Goal: Check status: Check status

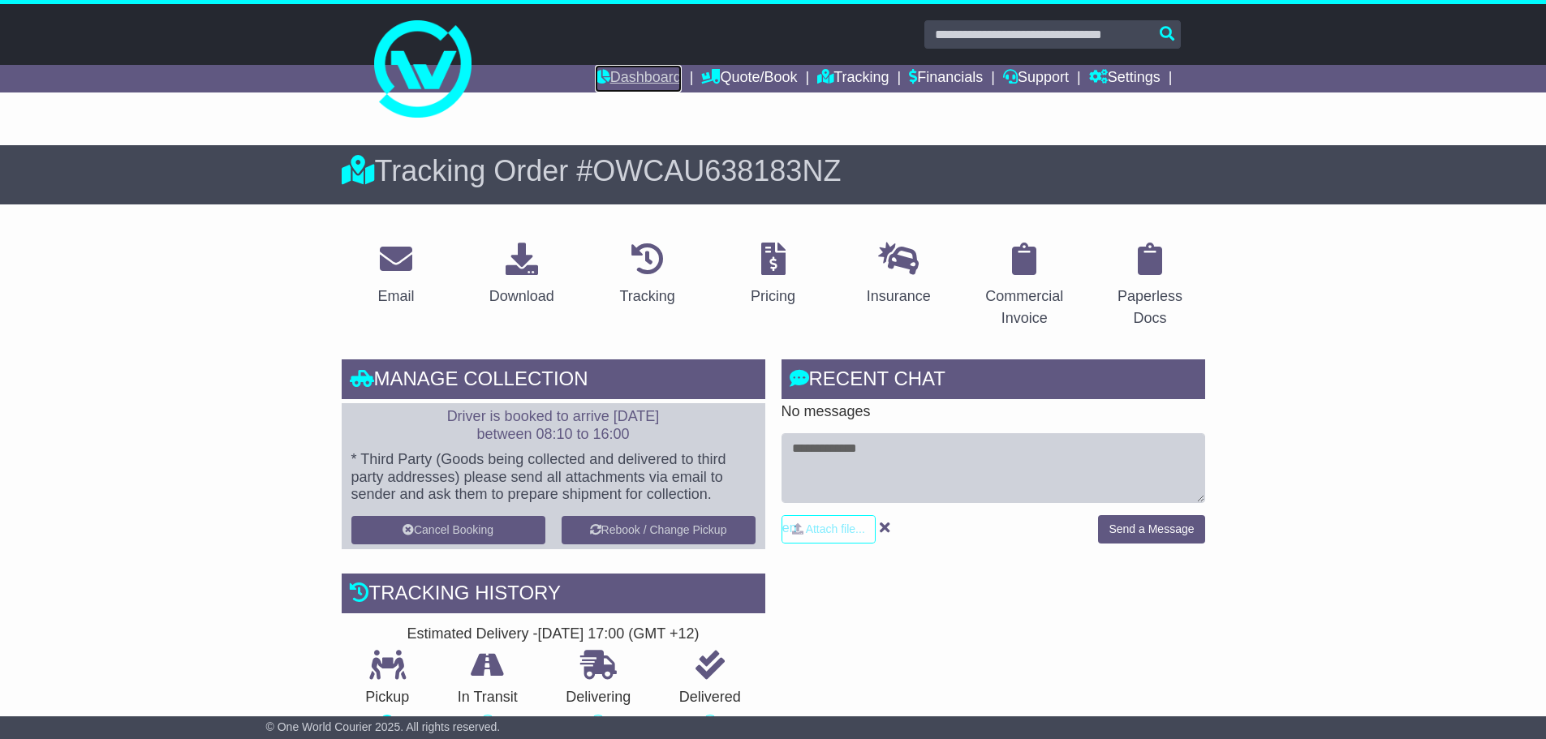
click at [635, 68] on link "Dashboard" at bounding box center [638, 79] width 87 height 28
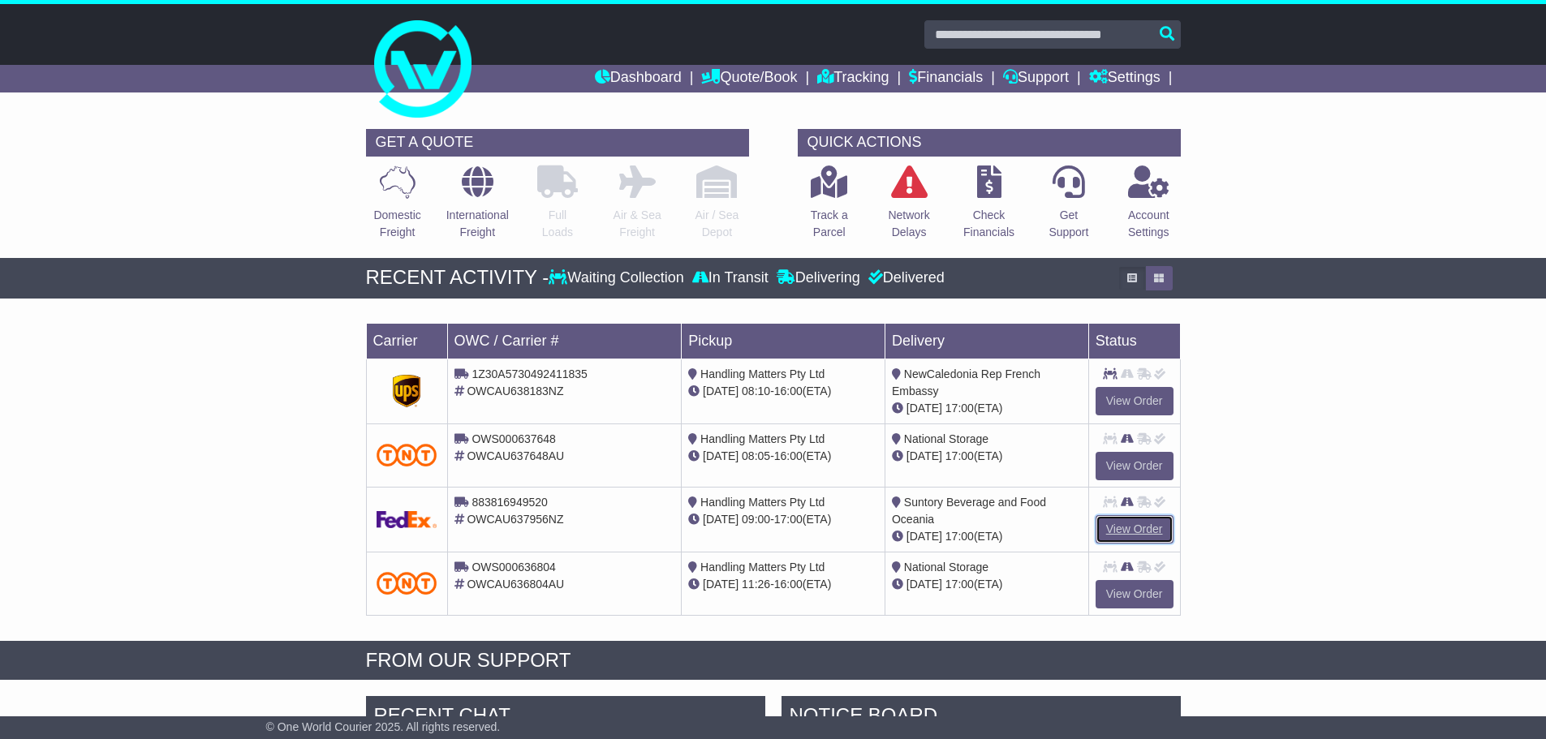
click at [1146, 532] on link "View Order" at bounding box center [1135, 529] width 78 height 28
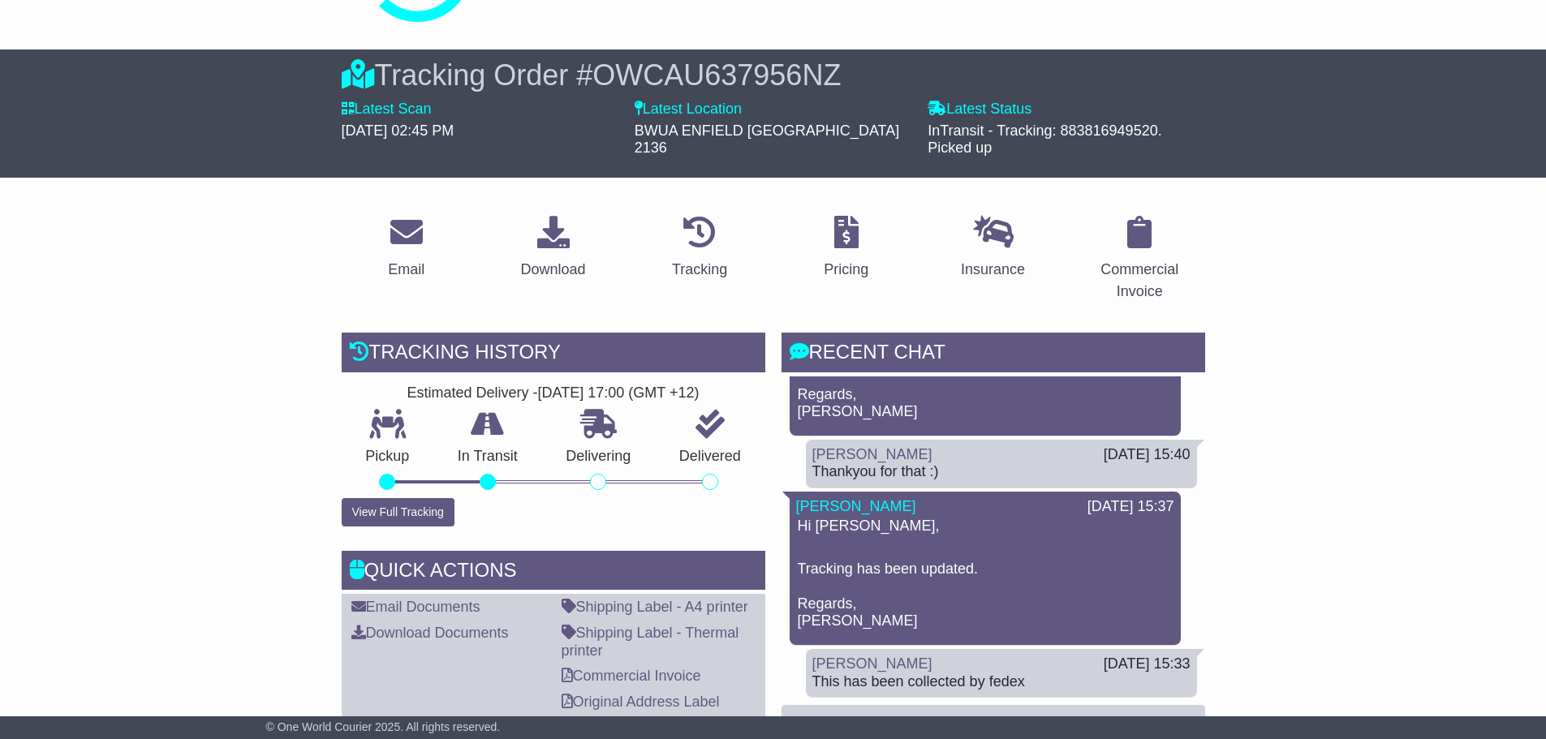
scroll to position [325, 0]
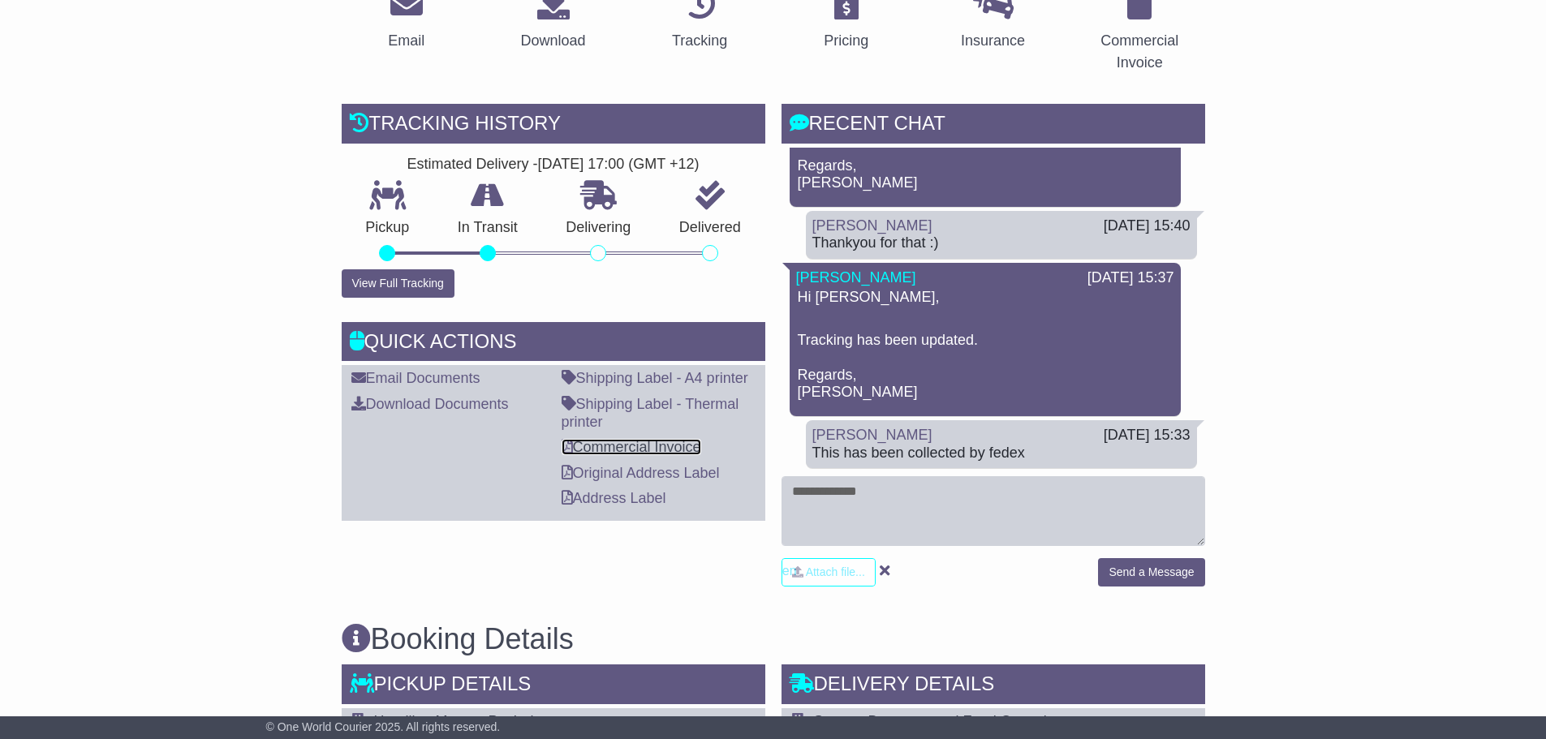
click at [618, 439] on link "Commercial Invoice" at bounding box center [632, 447] width 140 height 16
click at [672, 439] on link "Commercial Invoice" at bounding box center [632, 447] width 140 height 16
